Goal: Information Seeking & Learning: Check status

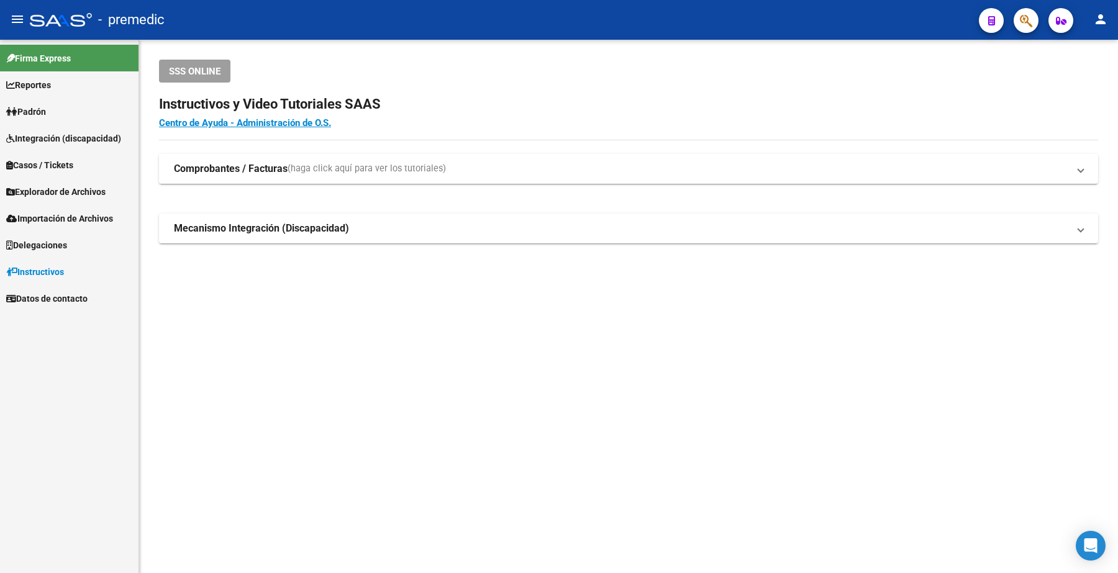
click at [30, 113] on span "Padrón" at bounding box center [26, 112] width 40 height 14
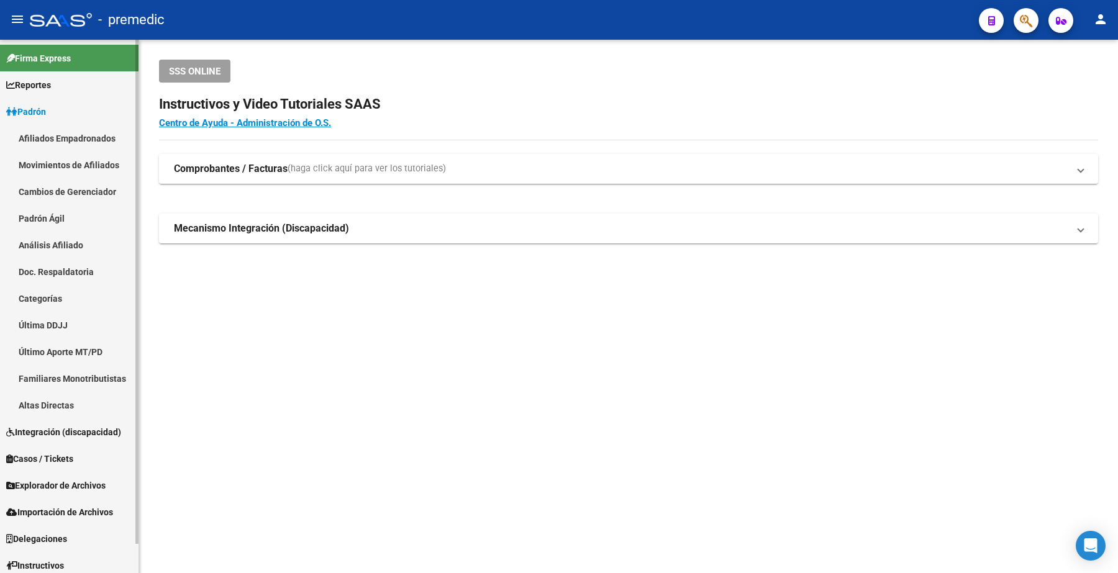
click at [42, 239] on link "Análisis Afiliado" at bounding box center [69, 245] width 138 height 27
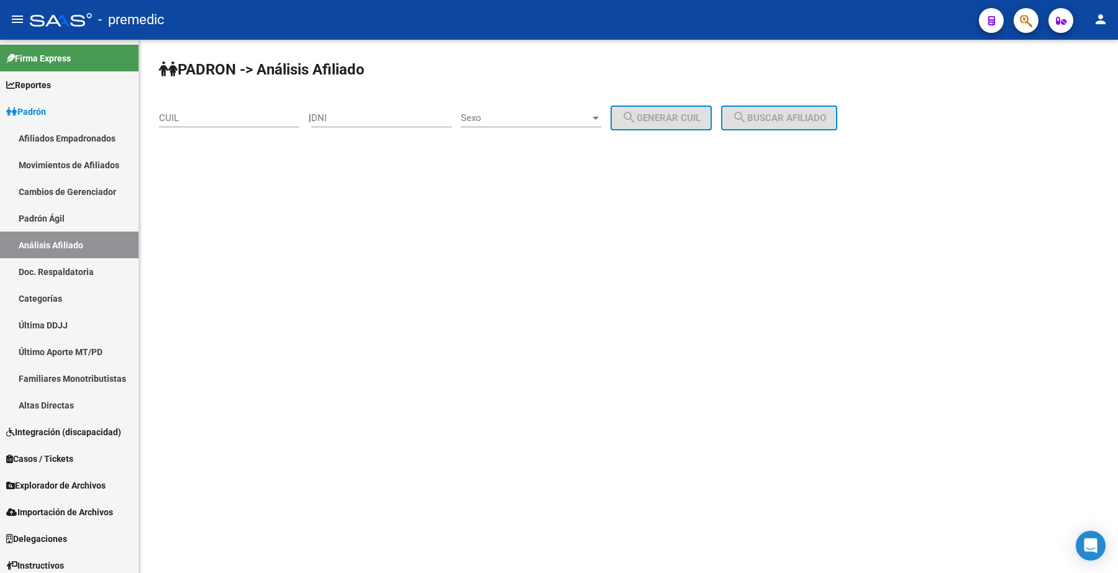
click at [237, 116] on input "CUIL" at bounding box center [229, 117] width 140 height 11
paste input "20-92416528-7"
click at [817, 122] on span "search Buscar afiliado" at bounding box center [779, 117] width 94 height 11
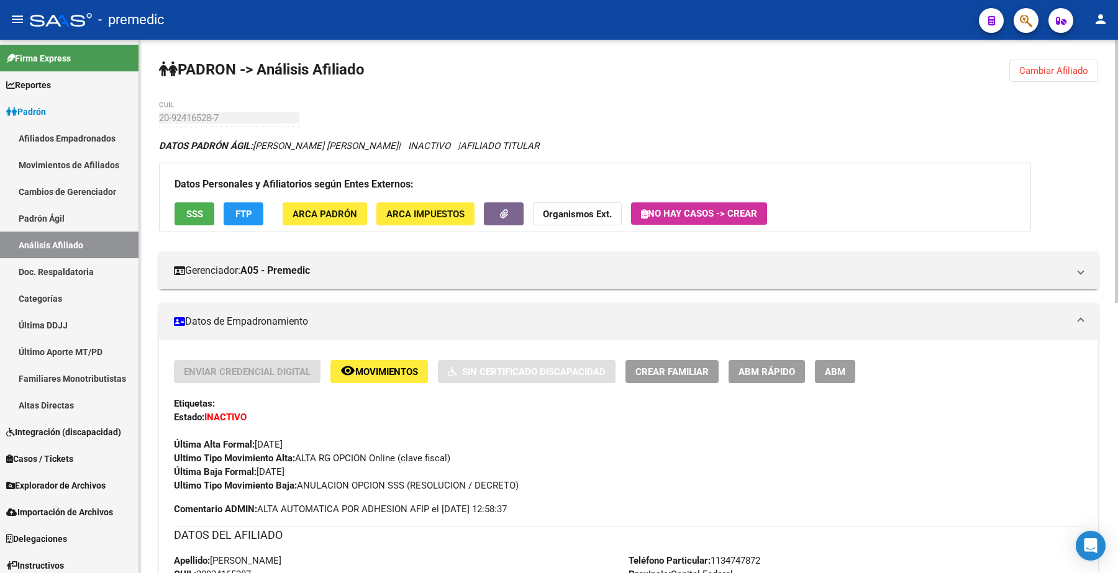
click at [1065, 76] on button "Cambiar Afiliado" at bounding box center [1053, 71] width 89 height 22
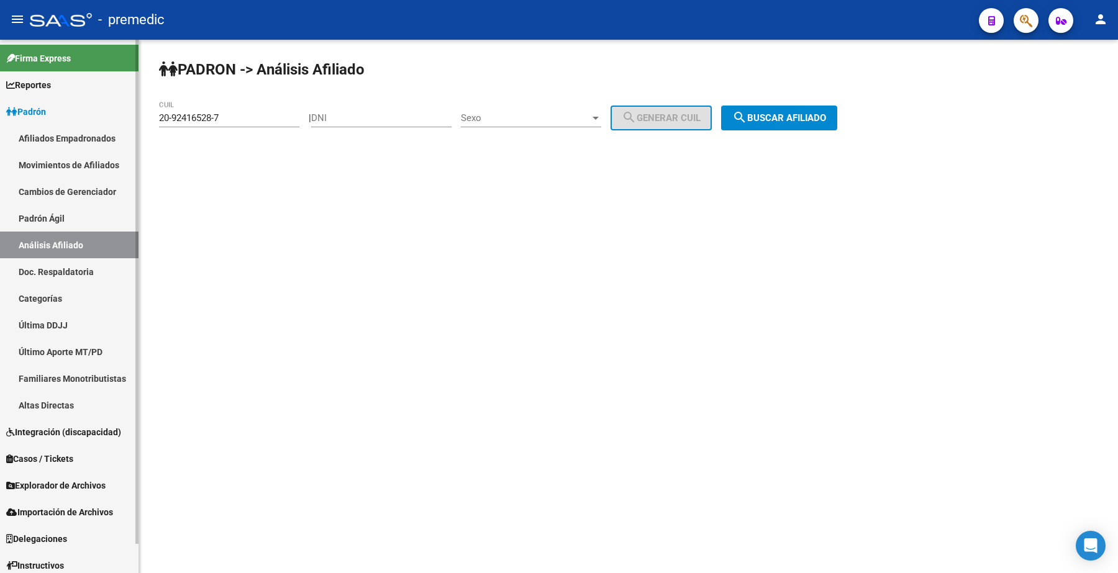
drag, startPoint x: 248, startPoint y: 120, endPoint x: 66, endPoint y: 91, distance: 184.2
click at [66, 91] on mat-sidenav-container "Firma Express Reportes Padrón Traspasos x O.S. Traspasos x Gerenciador Traspaso…" at bounding box center [559, 306] width 1118 height 533
paste input "7-27094130-9"
type input "27-27094130-9"
click at [797, 112] on span "search Buscar afiliado" at bounding box center [779, 117] width 94 height 11
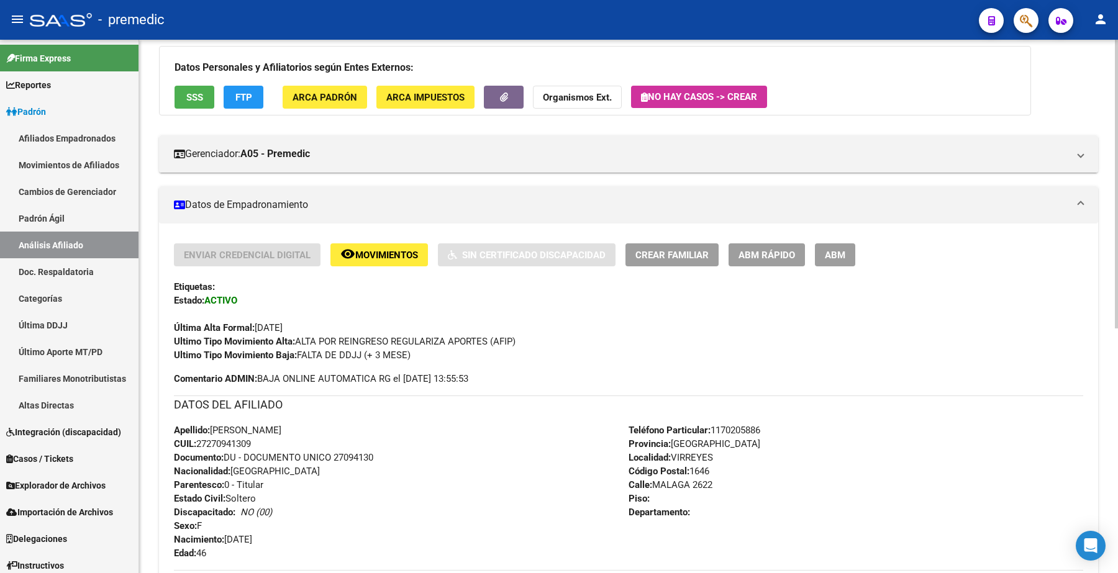
scroll to position [155, 0]
